Goal: Task Accomplishment & Management: Complete application form

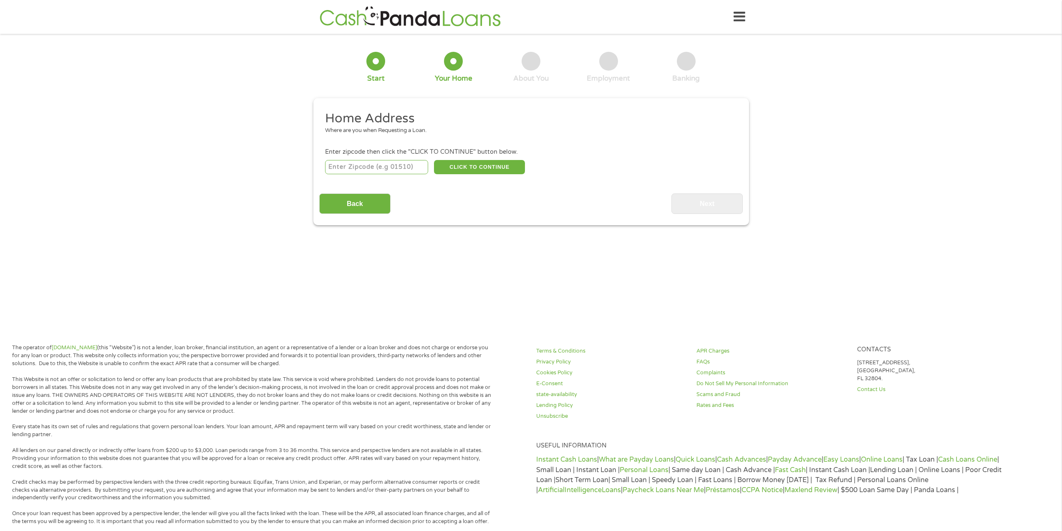
click at [363, 171] on input "number" at bounding box center [376, 167] width 103 height 14
type input "77532"
select select "[US_STATE]"
click at [476, 164] on button "CLICK TO CONTINUE" at bounding box center [479, 167] width 91 height 14
type input "77532"
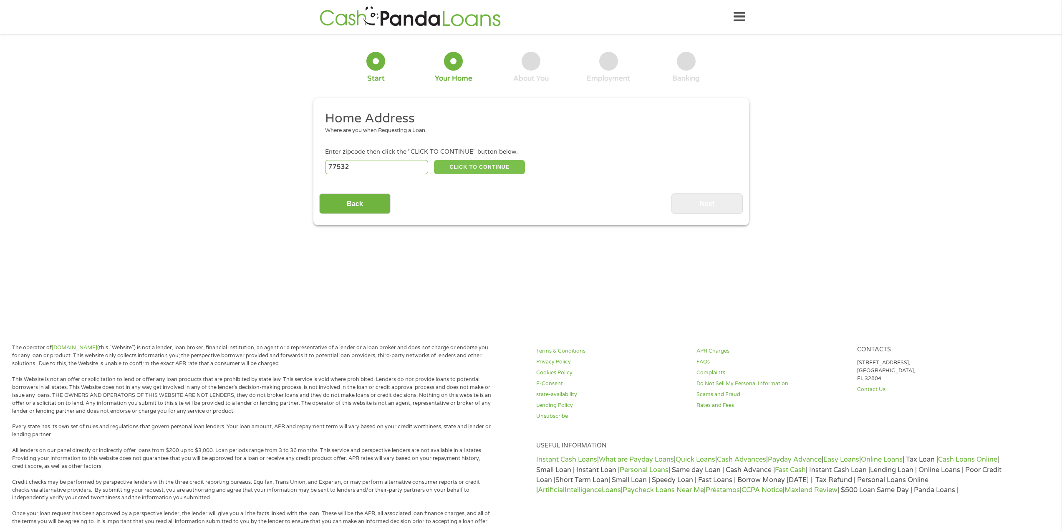
type input "[PERSON_NAME]"
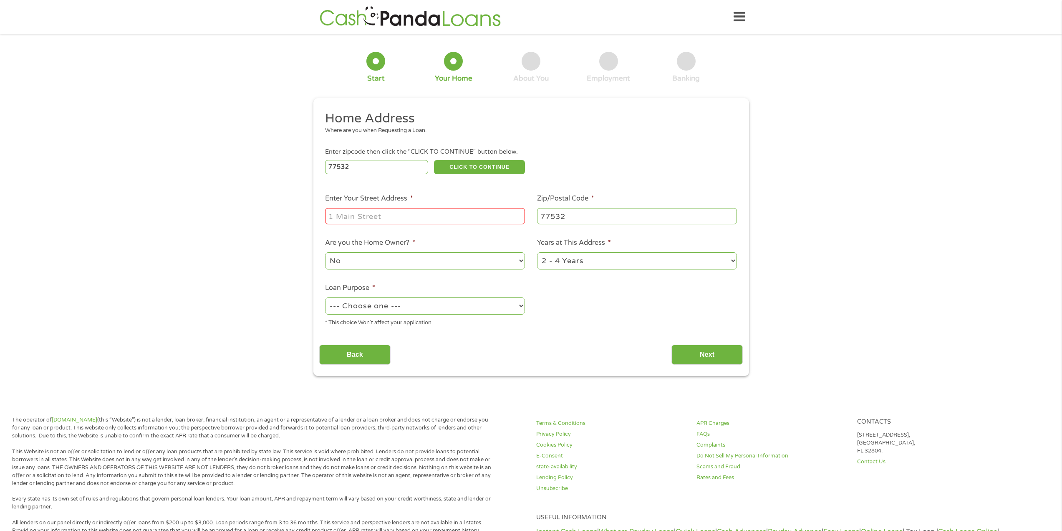
click at [368, 211] on input "Enter Your Street Address *" at bounding box center [425, 216] width 200 height 16
type input "[STREET_ADDRESS]"
click at [733, 261] on select "1 Year or less 1 - 2 Years 2 - 4 Years Over 4 Years" at bounding box center [637, 260] width 200 height 17
select select "60months"
click at [537, 252] on select "1 Year or less 1 - 2 Years 2 - 4 Years Over 4 Years" at bounding box center [637, 260] width 200 height 17
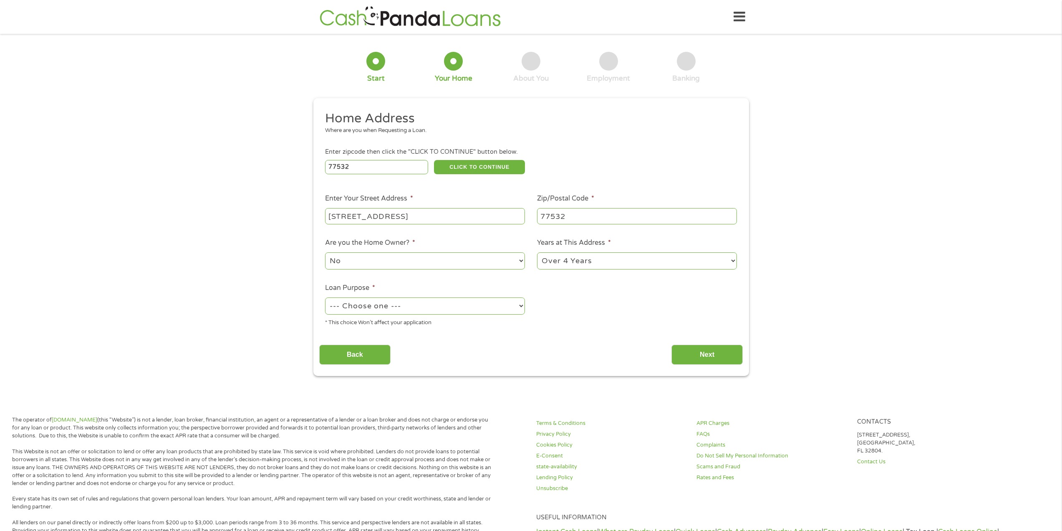
click at [522, 304] on select "--- Choose one --- Pay Bills Debt Consolidation Home Improvement Major Purchase…" at bounding box center [425, 305] width 200 height 17
select select "medicalexpenses"
click at [325, 297] on select "--- Choose one --- Pay Bills Debt Consolidation Home Improvement Major Purchase…" at bounding box center [425, 305] width 200 height 17
click at [708, 355] on input "Next" at bounding box center [707, 354] width 71 height 20
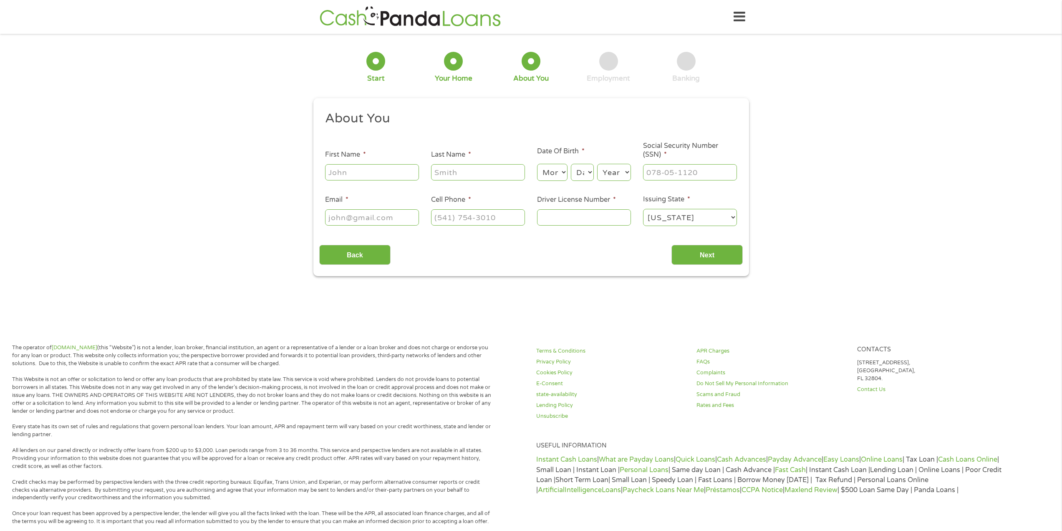
click at [348, 176] on input "First Name *" at bounding box center [372, 172] width 94 height 16
type input "[PERSON_NAME]"
type input "[EMAIL_ADDRESS][DOMAIN_NAME]"
type input "[PHONE_NUMBER]"
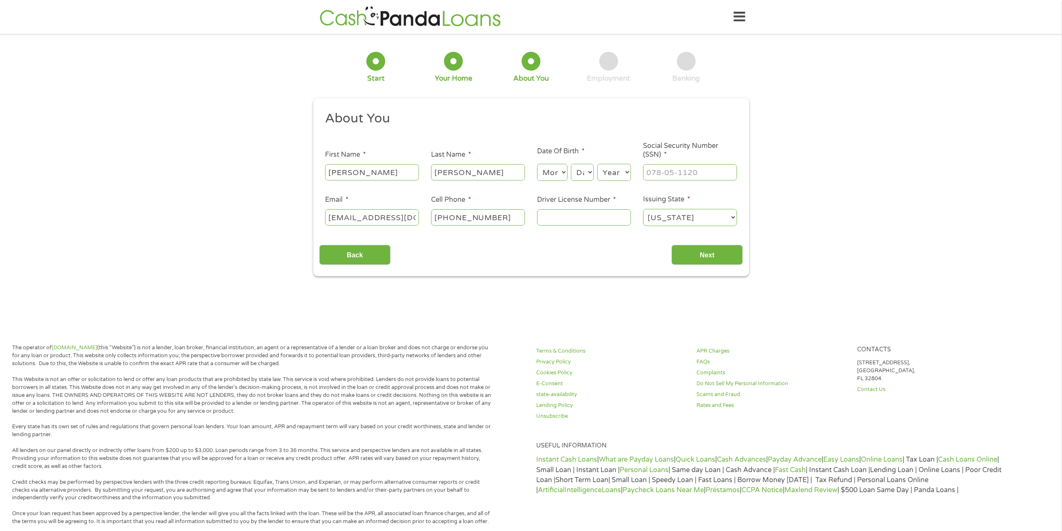
click at [564, 170] on select "Month 1 2 3 4 5 6 7 8 9 10 11 12" at bounding box center [552, 172] width 30 height 17
select select "10"
click at [537, 164] on select "Month 1 2 3 4 5 6 7 8 9 10 11 12" at bounding box center [552, 172] width 30 height 17
click at [591, 172] on select "Day 1 2 3 4 5 6 7 8 9 10 11 12 13 14 15 16 17 18 19 20 21 22 23 24 25 26 27 28 …" at bounding box center [582, 172] width 23 height 17
select select "21"
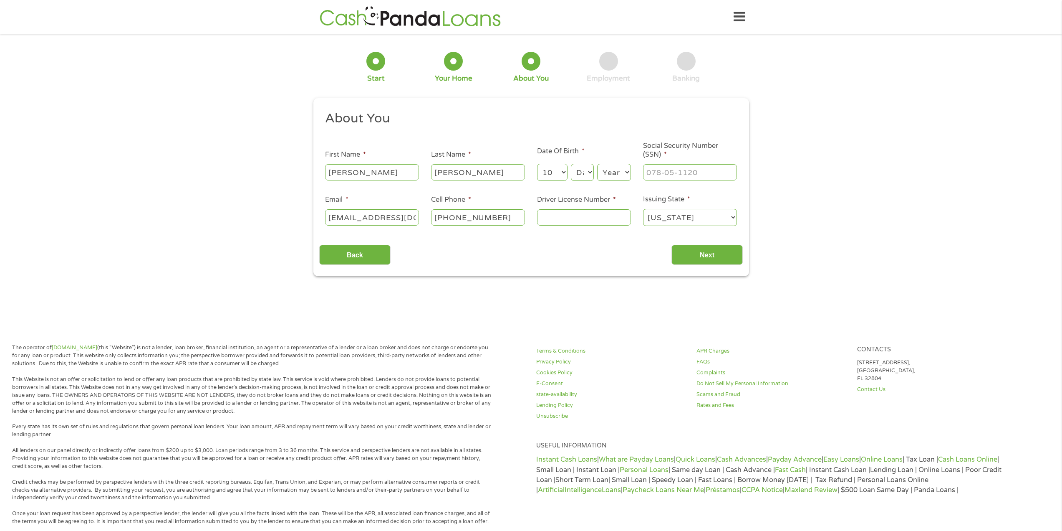
click at [571, 164] on select "Day 1 2 3 4 5 6 7 8 9 10 11 12 13 14 15 16 17 18 19 20 21 22 23 24 25 26 27 28 …" at bounding box center [582, 172] width 23 height 17
click at [628, 169] on select "Year [DATE] 2006 2005 2004 2003 2002 2001 2000 1999 1998 1997 1996 1995 1994 19…" at bounding box center [614, 172] width 34 height 17
select select "1963"
click at [597, 164] on select "Year [DATE] 2006 2005 2004 2003 2002 2001 2000 1999 1998 1997 1996 1995 1994 19…" at bounding box center [614, 172] width 34 height 17
click at [656, 170] on input "___-__-____" at bounding box center [690, 172] width 94 height 16
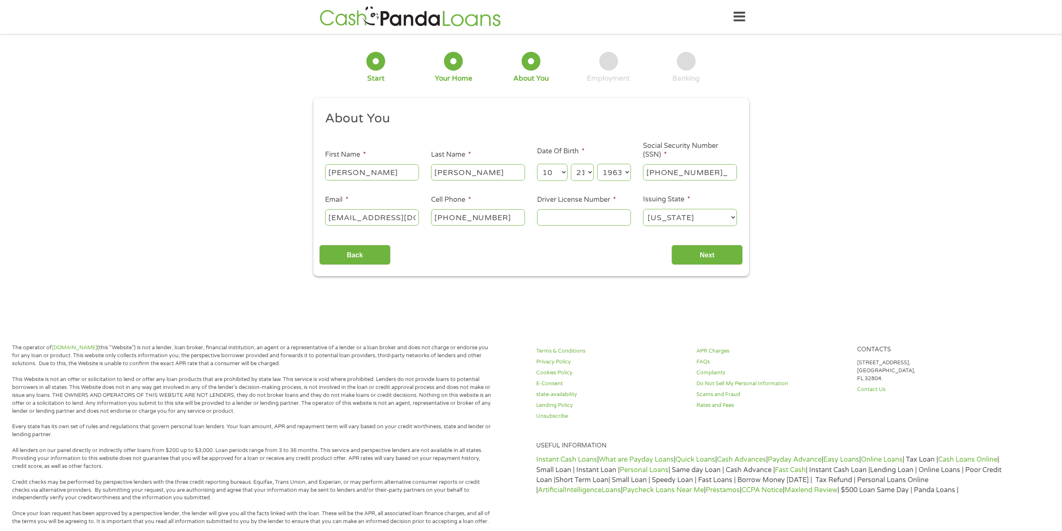
type input "368-72-6611"
click at [329, 217] on input "[EMAIL_ADDRESS][DOMAIN_NAME]" at bounding box center [372, 217] width 94 height 16
type input "[EMAIL_ADDRESS][DOMAIN_NAME]"
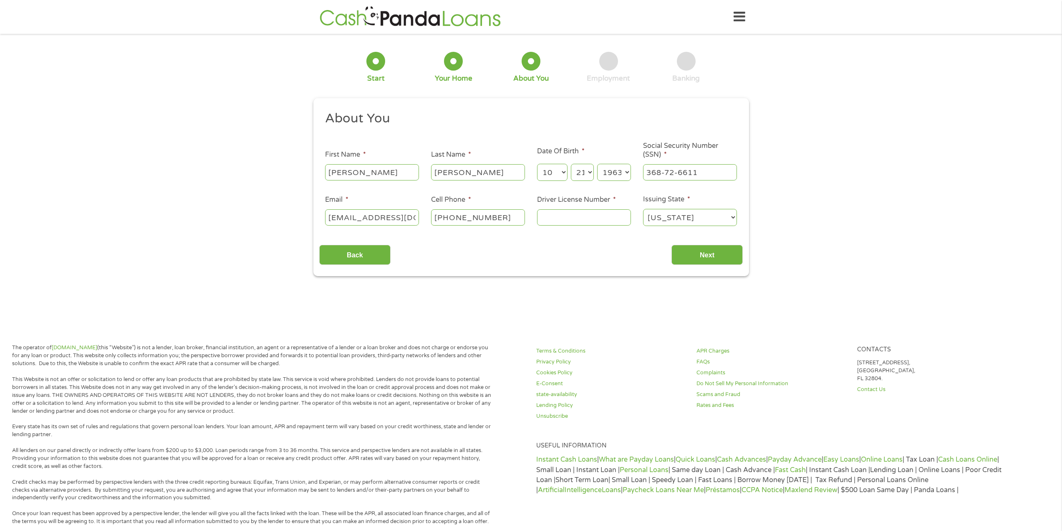
click at [440, 216] on input "[PHONE_NUMBER]" at bounding box center [478, 217] width 94 height 16
type input "[PHONE_NUMBER]"
click at [557, 216] on input "Driver License Number *" at bounding box center [584, 217] width 94 height 16
type input "13482246"
click at [700, 258] on input "Next" at bounding box center [707, 255] width 71 height 20
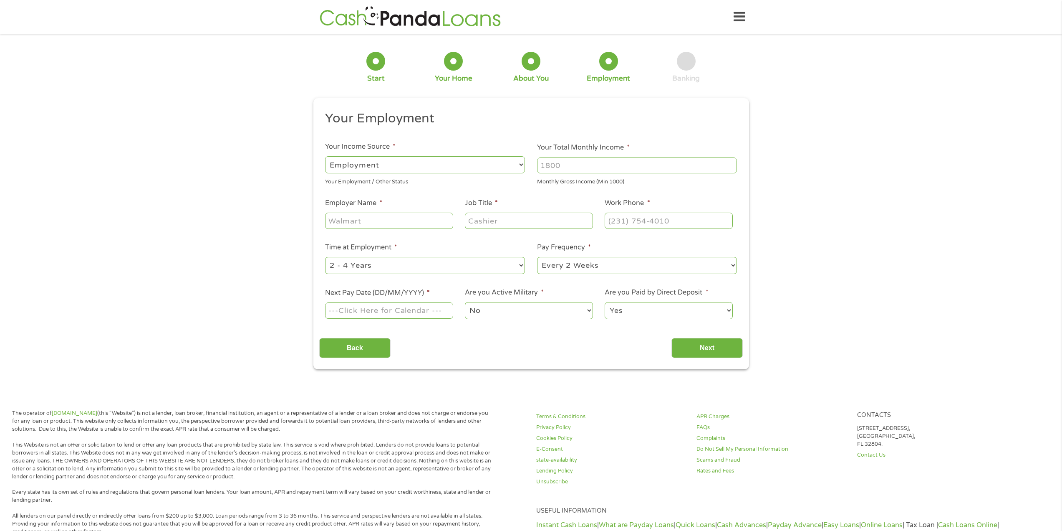
scroll to position [3, 3]
click at [521, 161] on select "--- Choose one --- Employment [DEMOGRAPHIC_DATA] Benefits" at bounding box center [425, 164] width 200 height 17
click at [325, 156] on select "--- Choose one --- Employment [DEMOGRAPHIC_DATA] Benefits" at bounding box center [425, 164] width 200 height 17
click at [544, 165] on input "Your Total Monthly Income *" at bounding box center [637, 165] width 200 height 16
type input "4000"
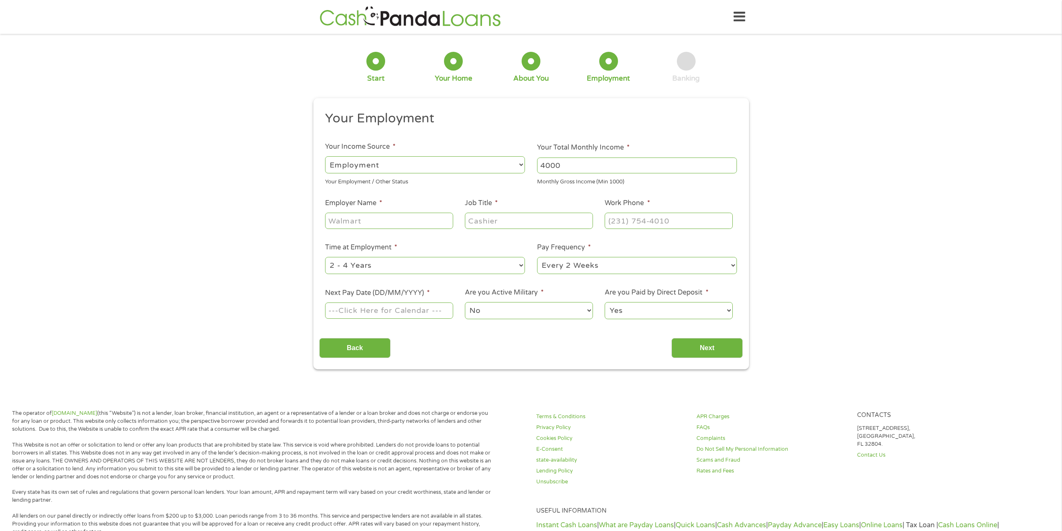
click at [336, 221] on input "Employer Name *" at bounding box center [389, 220] width 128 height 16
type input "Suncoast"
click at [470, 222] on input "Job Title *" at bounding box center [529, 220] width 128 height 16
type input "admin asst."
click at [615, 220] on input "(___) ___-____" at bounding box center [669, 220] width 128 height 16
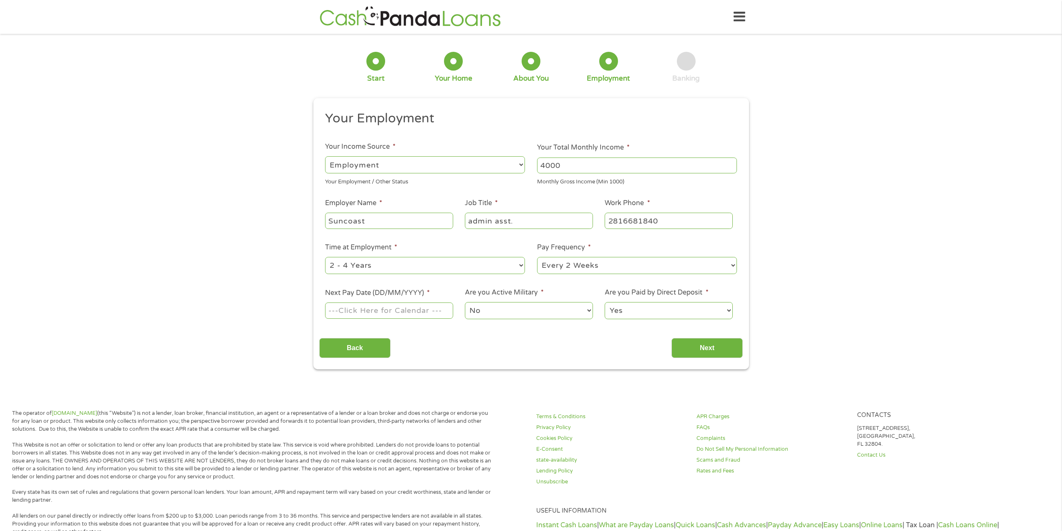
type input "[PHONE_NUMBER]"
click at [520, 263] on select "--- Choose one --- 1 Year or less 1 - 2 Years 2 - 4 Years Over 4 Years" at bounding box center [425, 265] width 200 height 17
select select "60months"
click at [325, 257] on select "--- Choose one --- 1 Year or less 1 - 2 Years 2 - 4 Years Over 4 Years" at bounding box center [425, 265] width 200 height 17
click at [732, 264] on select "--- Choose one --- Every 2 Weeks Every Week Monthly Semi-Monthly" at bounding box center [637, 265] width 200 height 17
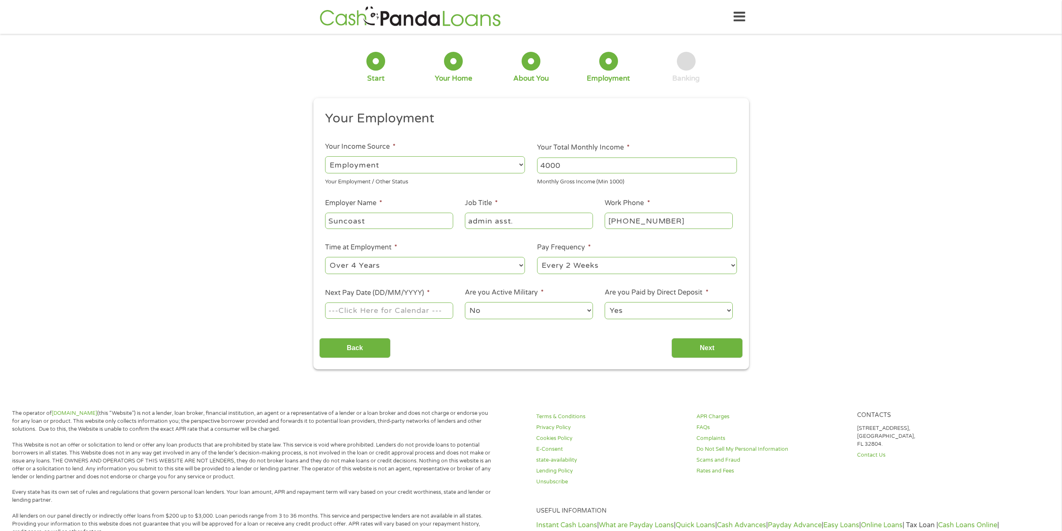
select select "weekly"
click at [537, 257] on select "--- Choose one --- Every 2 Weeks Every Week Monthly Semi-Monthly" at bounding box center [637, 265] width 200 height 17
click at [356, 311] on body "Home Get Loan Offer How it works FAQs Blog Cash Loans Quick Loans Online Loans …" at bounding box center [531, 424] width 1062 height 848
click at [351, 310] on input "Next Pay Date (DD/MM/YYYY) *" at bounding box center [389, 310] width 128 height 16
type input "[DATE]"
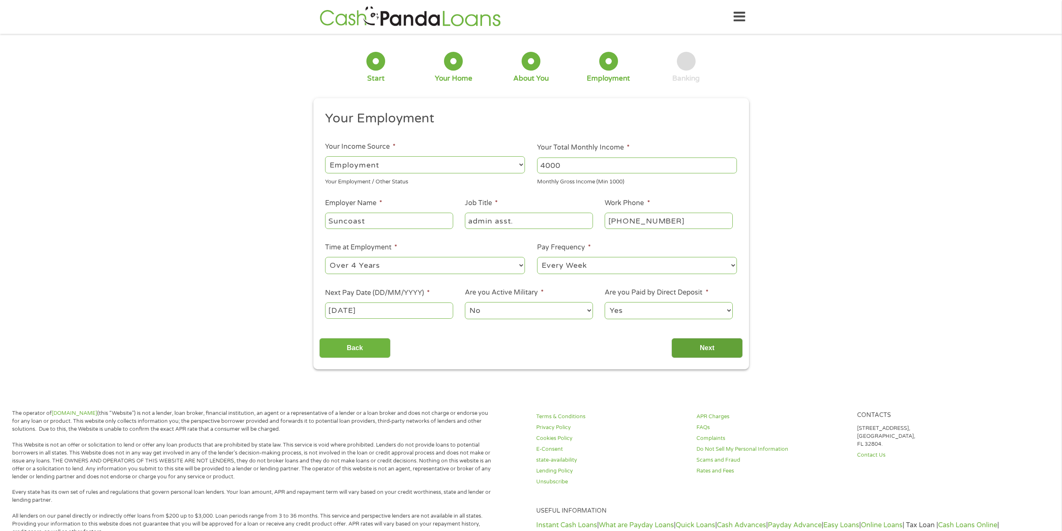
click at [708, 349] on input "Next" at bounding box center [707, 348] width 71 height 20
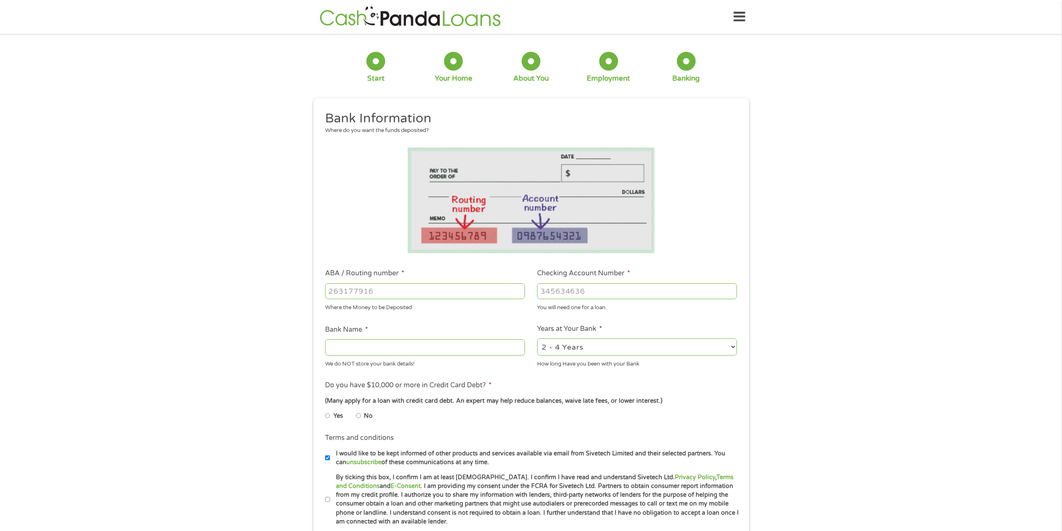
click at [357, 289] on input "ABA / Routing number *" at bounding box center [425, 291] width 200 height 16
click at [331, 291] on input "ABA / Routing number *" at bounding box center [425, 291] width 200 height 16
type input "111900659"
type input "[PERSON_NAME] FARGO BANK"
type input "111900659"
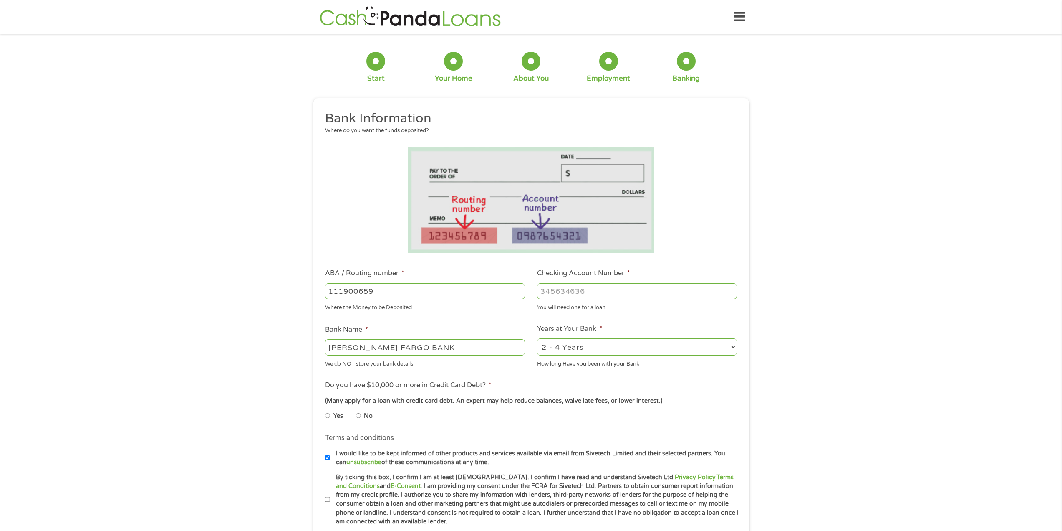
click at [569, 293] on input "Checking Account Number *" at bounding box center [637, 291] width 200 height 16
type input "1157637578"
click at [731, 345] on select "2 - 4 Years 6 - 12 Months 1 - 2 Years Over 4 Years" at bounding box center [637, 346] width 200 height 17
select select "24months"
click at [537, 338] on select "2 - 4 Years 6 - 12 Months 1 - 2 Years Over 4 Years" at bounding box center [637, 346] width 200 height 17
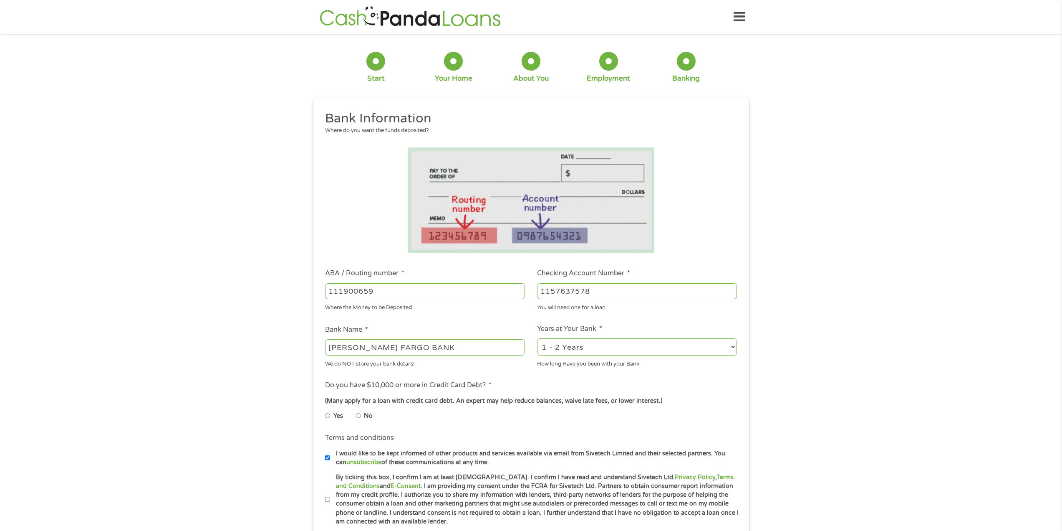
click at [490, 384] on span "*" at bounding box center [490, 385] width 3 height 8
click at [493, 382] on li "Do you have $10,000 or more in Credit Card Debt? * (Many apply for a loan with …" at bounding box center [531, 403] width 424 height 47
click at [359, 417] on input "No" at bounding box center [358, 415] width 5 height 13
radio input "true"
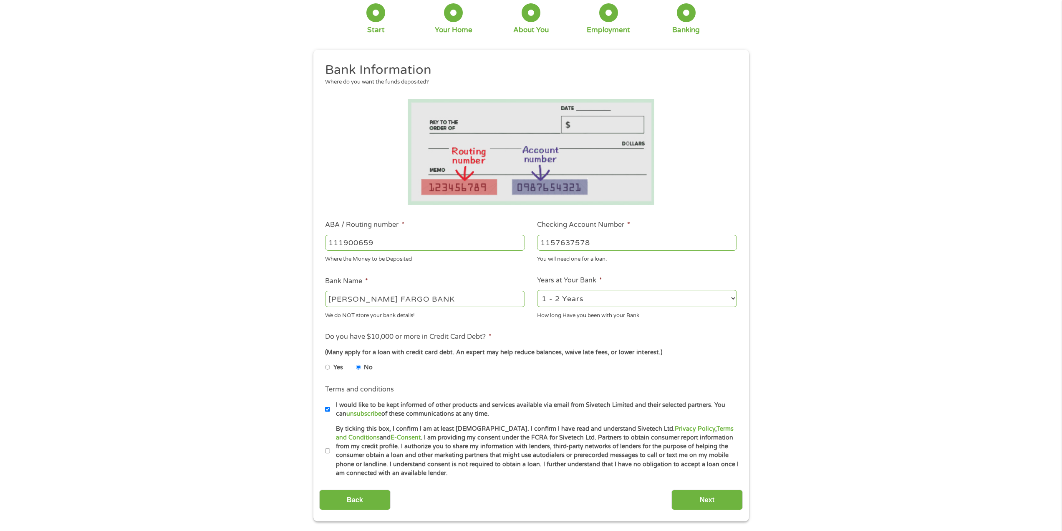
scroll to position [63, 0]
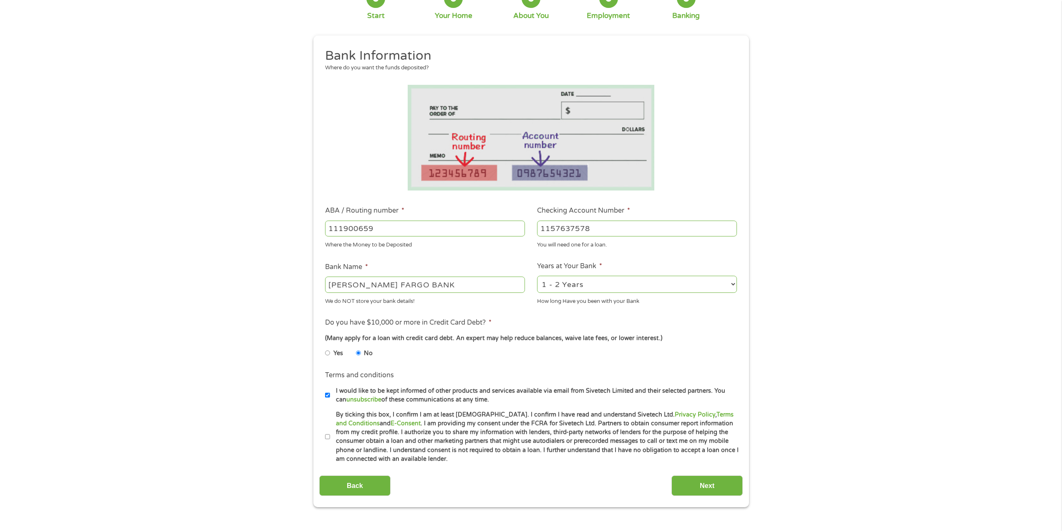
click at [326, 435] on input "By ticking this box, I confirm I am at least [DEMOGRAPHIC_DATA]. I confirm I ha…" at bounding box center [327, 436] width 5 height 13
checkbox input "true"
click at [710, 485] on input "Next" at bounding box center [707, 485] width 71 height 20
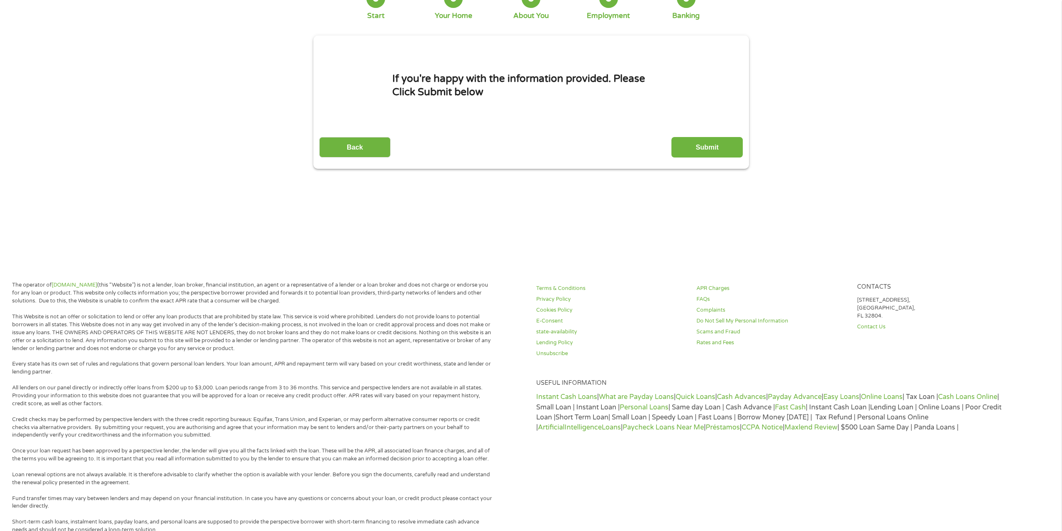
scroll to position [0, 0]
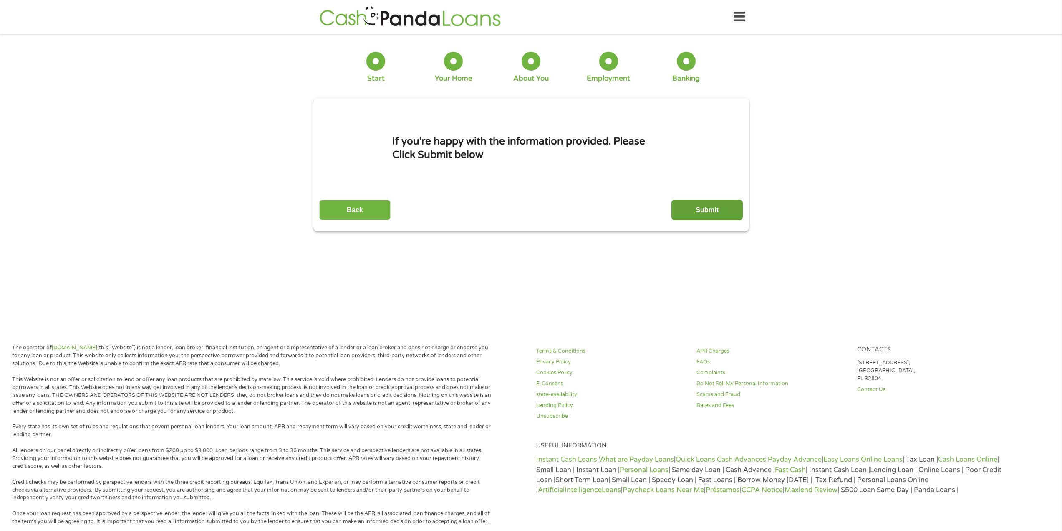
click at [697, 208] on input "Submit" at bounding box center [707, 210] width 71 height 20
